Goal: Navigation & Orientation: Find specific page/section

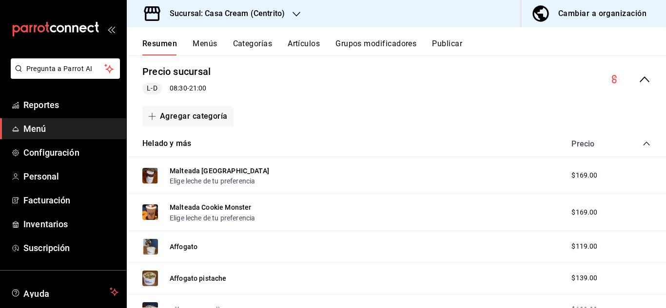
scroll to position [93, 0]
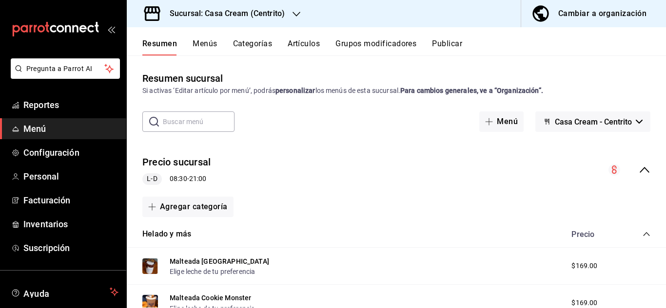
click at [101, 26] on div "mailbox folders" at bounding box center [63, 29] width 126 height 58
click at [107, 30] on icon "open_drawer_menu" at bounding box center [111, 29] width 8 height 8
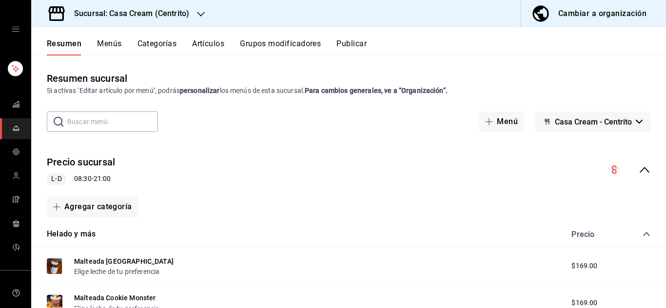
click at [12, 29] on icon "open drawer" at bounding box center [16, 29] width 8 height 8
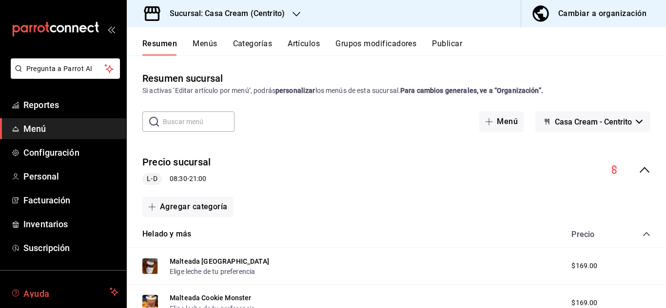
click at [28, 291] on span "Ayuda" at bounding box center [64, 293] width 82 height 12
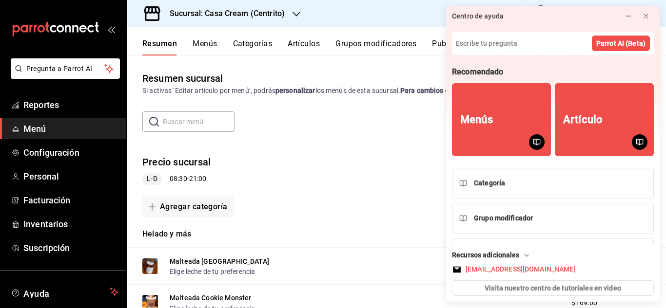
drag, startPoint x: 651, startPoint y: 191, endPoint x: 651, endPoint y: 199, distance: 8.3
click at [651, 199] on div "Recomendado Menús Artículo Categoría Grupo modificador Publicar" at bounding box center [552, 152] width 213 height 183
click at [307, 152] on div "Precio sucursal L-D 08:30 - 21:00" at bounding box center [396, 170] width 539 height 45
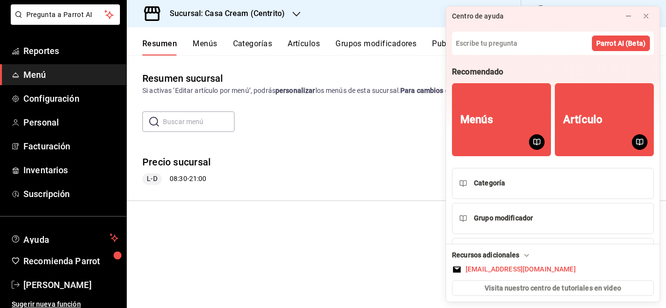
scroll to position [59, 0]
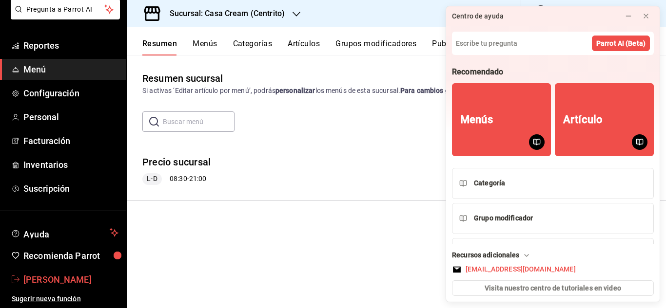
click at [67, 276] on span "[PERSON_NAME]" at bounding box center [70, 279] width 95 height 13
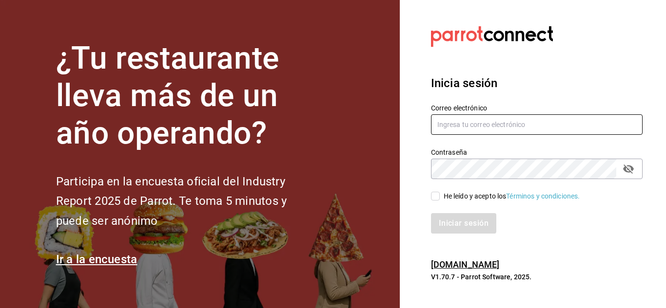
type input "[EMAIL_ADDRESS][DOMAIN_NAME]"
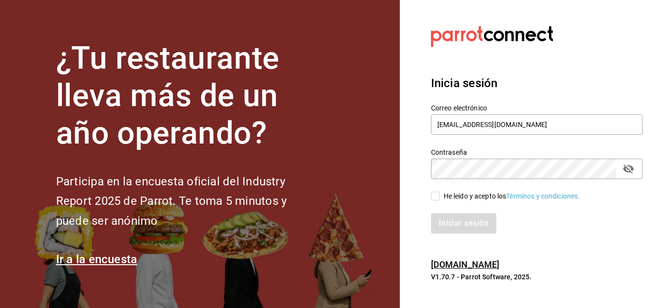
click at [625, 168] on icon "passwordField" at bounding box center [628, 169] width 11 height 9
